Goal: Complete application form

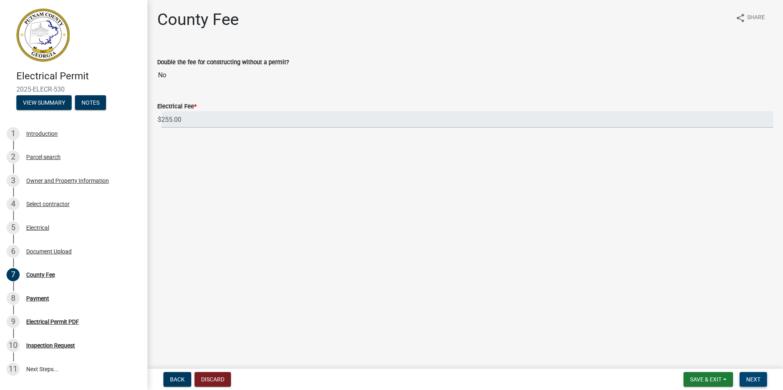
click at [745, 382] on button "Next" at bounding box center [752, 379] width 27 height 15
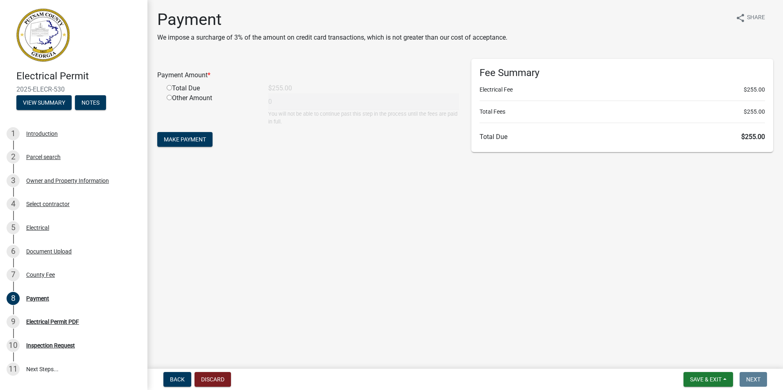
click at [169, 89] on input "radio" at bounding box center [169, 87] width 5 height 5
radio input "true"
type input "255"
click at [181, 136] on span "Make Payment" at bounding box center [185, 139] width 42 height 7
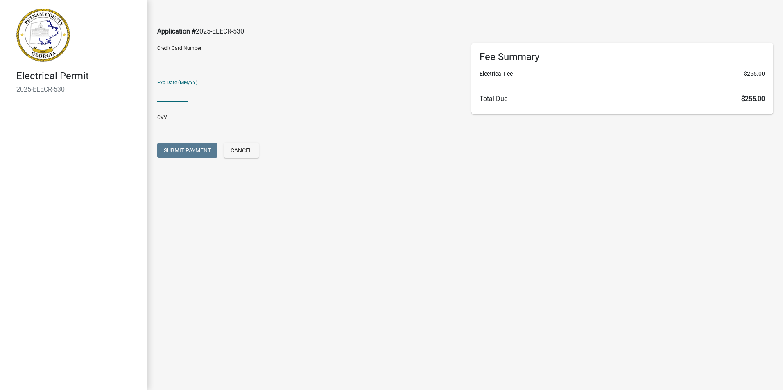
click at [165, 96] on input "text" at bounding box center [172, 93] width 31 height 17
type input "05/30"
click at [164, 131] on input "text" at bounding box center [172, 128] width 31 height 17
type input "8521"
click at [199, 152] on span "Submit Payment" at bounding box center [187, 150] width 47 height 7
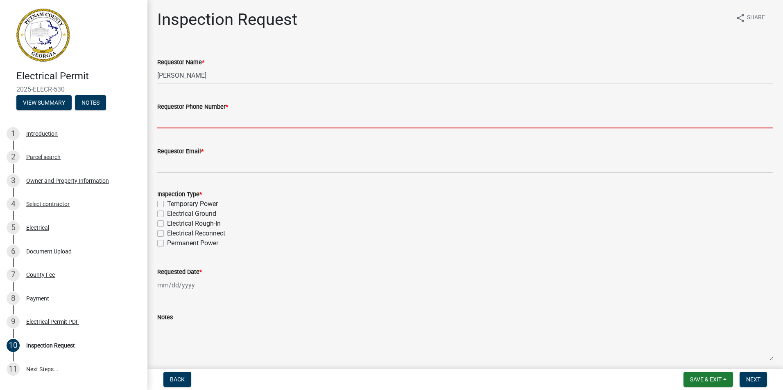
click at [187, 124] on input "Requestor Phone Number *" at bounding box center [465, 120] width 616 height 17
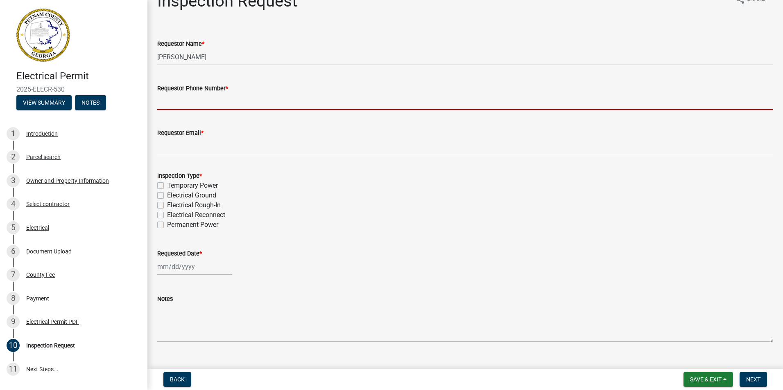
scroll to position [34, 0]
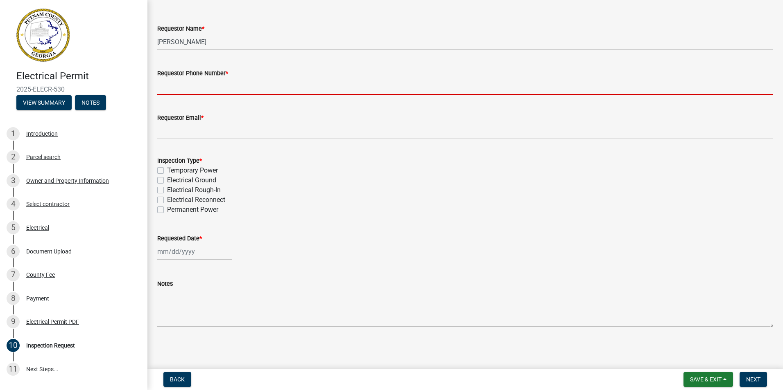
click at [200, 86] on input "Requestor Phone Number *" at bounding box center [465, 86] width 616 height 17
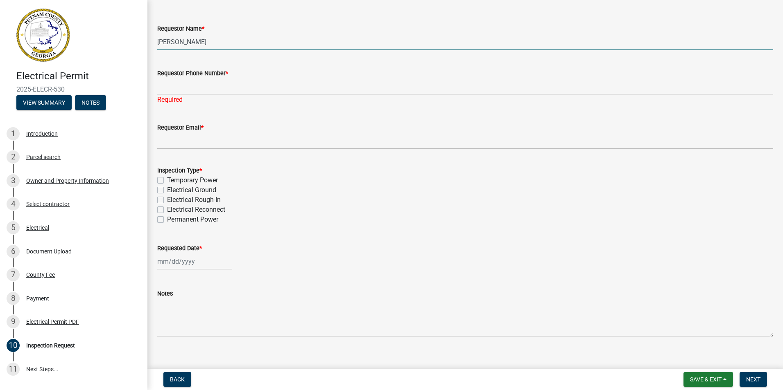
click at [197, 44] on input "Ben Moore" at bounding box center [465, 42] width 616 height 17
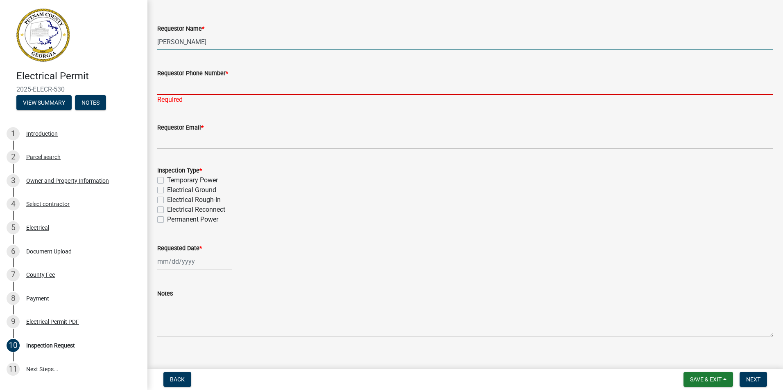
click at [196, 85] on input "Requestor Phone Number *" at bounding box center [465, 86] width 616 height 17
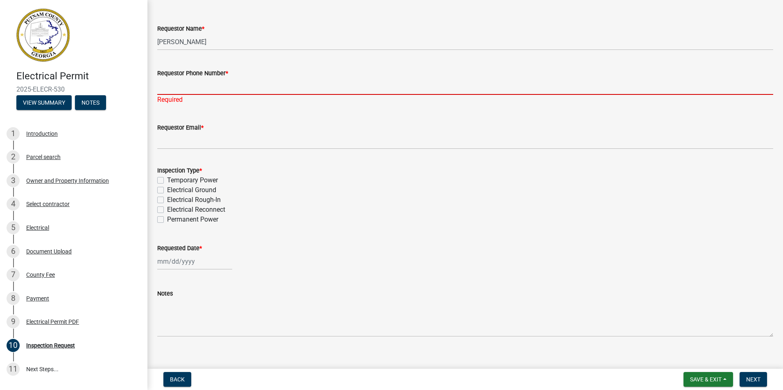
type input "4783965998"
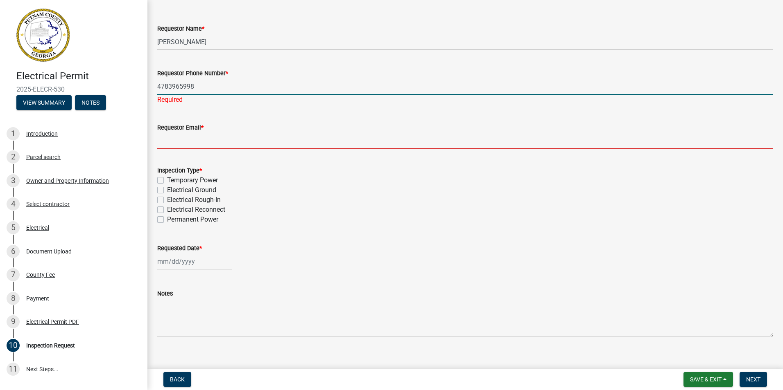
type input "office@abelectricservices.com"
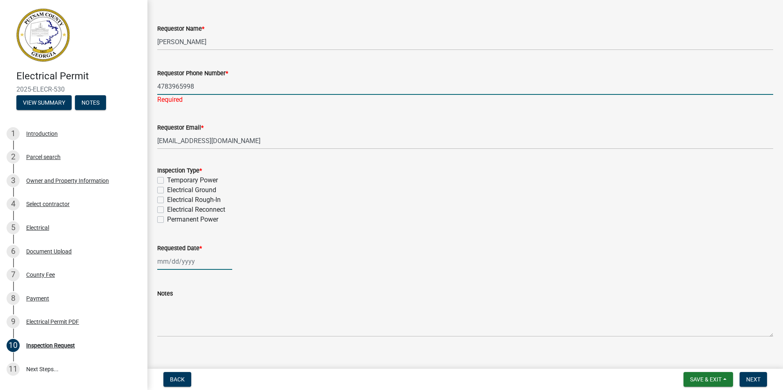
type input "07/10/2025"
select select "9"
select select "2025"
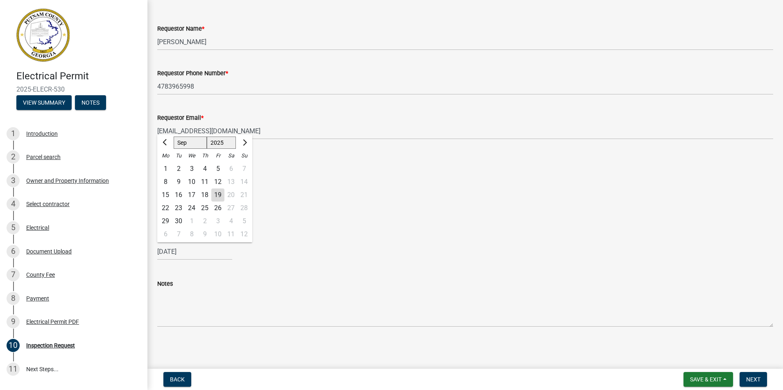
click at [178, 208] on div "23" at bounding box center [178, 208] width 13 height 13
type input "09/23/2025"
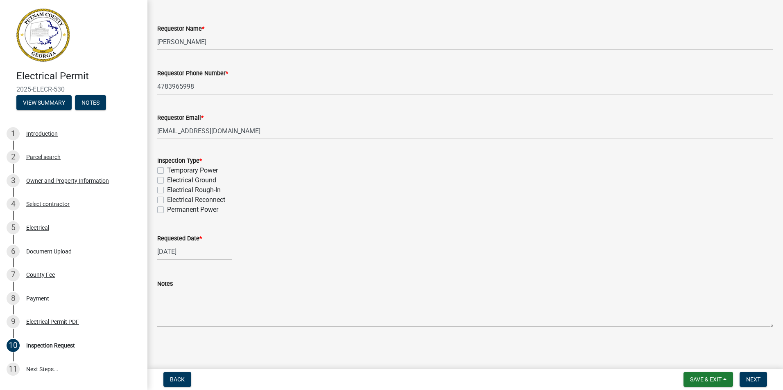
click at [167, 209] on label "Permanent Power" at bounding box center [192, 210] width 51 height 10
click at [167, 209] on input "Permanent Power" at bounding box center [169, 207] width 5 height 5
checkbox input "true"
checkbox input "false"
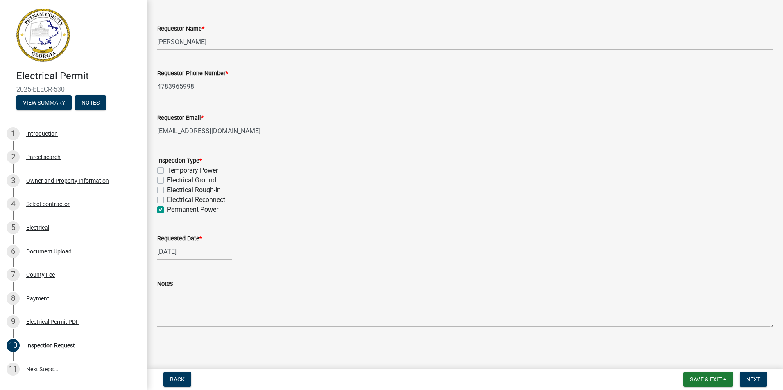
checkbox input "false"
checkbox input "true"
click at [753, 385] on button "Next" at bounding box center [752, 379] width 27 height 15
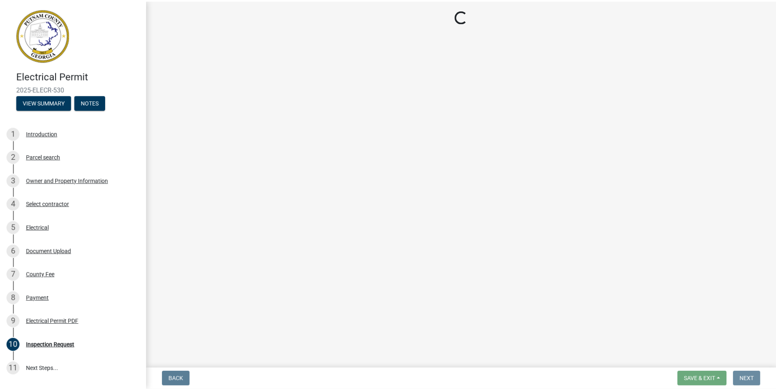
scroll to position [0, 0]
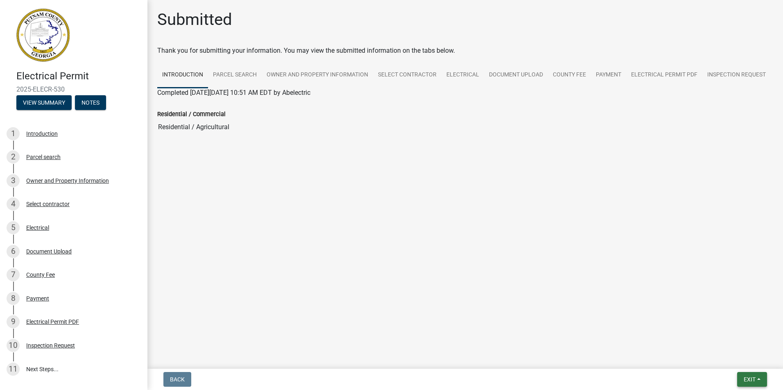
click at [755, 375] on button "Exit" at bounding box center [752, 379] width 30 height 15
click at [733, 356] on button "Save & Exit" at bounding box center [733, 359] width 65 height 20
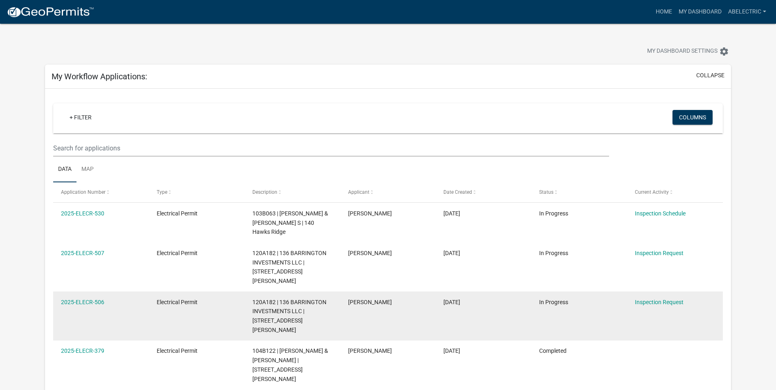
click at [385, 307] on datatable-body-cell "Ben Moore" at bounding box center [388, 316] width 96 height 49
click at [357, 297] on datatable-body-cell "Ben Moore" at bounding box center [388, 316] width 96 height 49
click at [329, 298] on div "120A182 | 136 BARRINGTON INVESTMENTS LLC | 136 Barrington Hall" at bounding box center [293, 316] width 80 height 37
drag, startPoint x: 329, startPoint y: 293, endPoint x: 280, endPoint y: 295, distance: 49.6
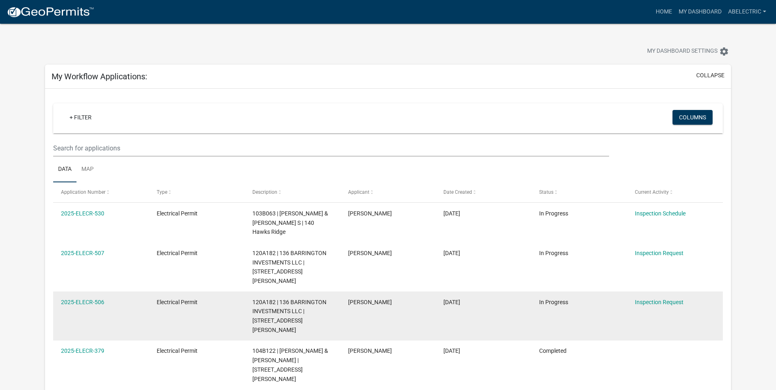
click at [280, 299] on span "120A182 | 136 BARRINGTON INVESTMENTS LLC | 136 Barrington Hall" at bounding box center [290, 316] width 74 height 34
click at [237, 292] on datatable-body-cell "Electrical Permit" at bounding box center [197, 316] width 96 height 49
click at [581, 292] on datatable-body-cell "In Progress" at bounding box center [580, 316] width 96 height 49
